Goal: Navigation & Orientation: Find specific page/section

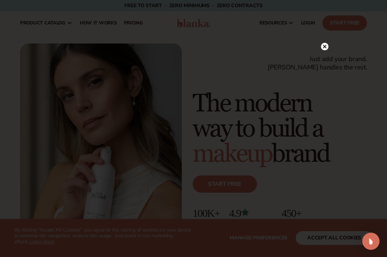
click at [325, 47] on circle at bounding box center [325, 47] width 8 height 8
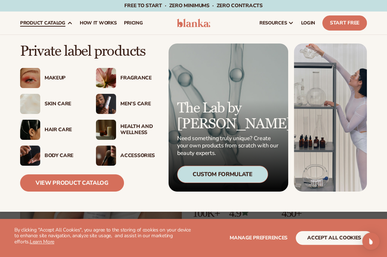
click at [110, 104] on img at bounding box center [106, 104] width 20 height 20
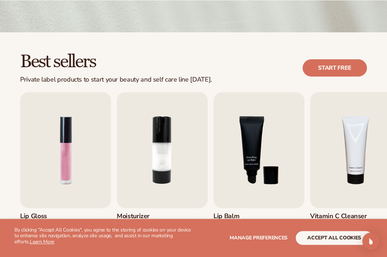
scroll to position [216, 0]
